Goal: Task Accomplishment & Management: Complete application form

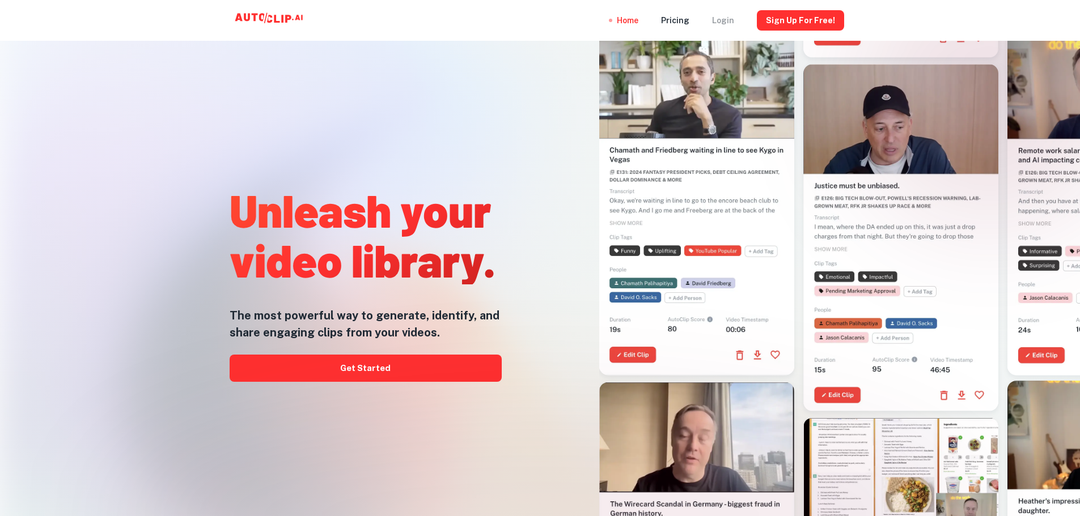
click at [726, 21] on div "Login" at bounding box center [723, 20] width 22 height 41
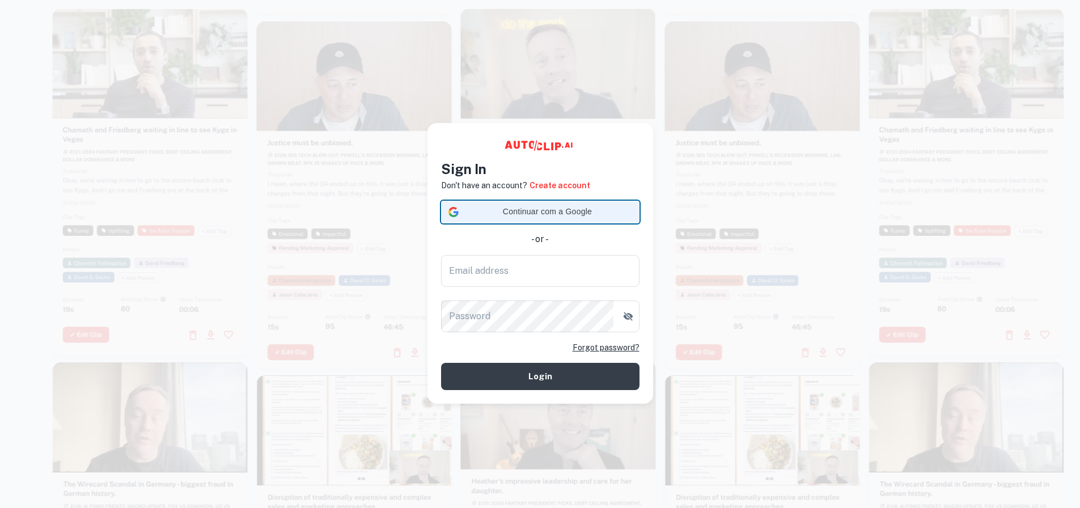
click at [579, 221] on div "Continuar com a Google Continuar com a Google. Abre num novo separador" at bounding box center [540, 212] width 184 height 22
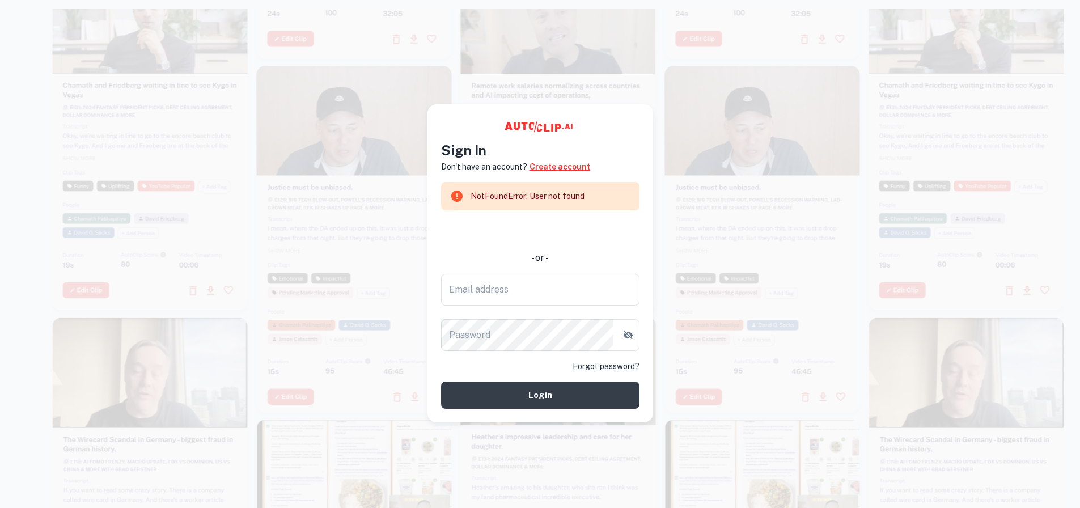
click at [570, 164] on link "Create account" at bounding box center [559, 166] width 61 height 12
